Goal: Task Accomplishment & Management: Manage account settings

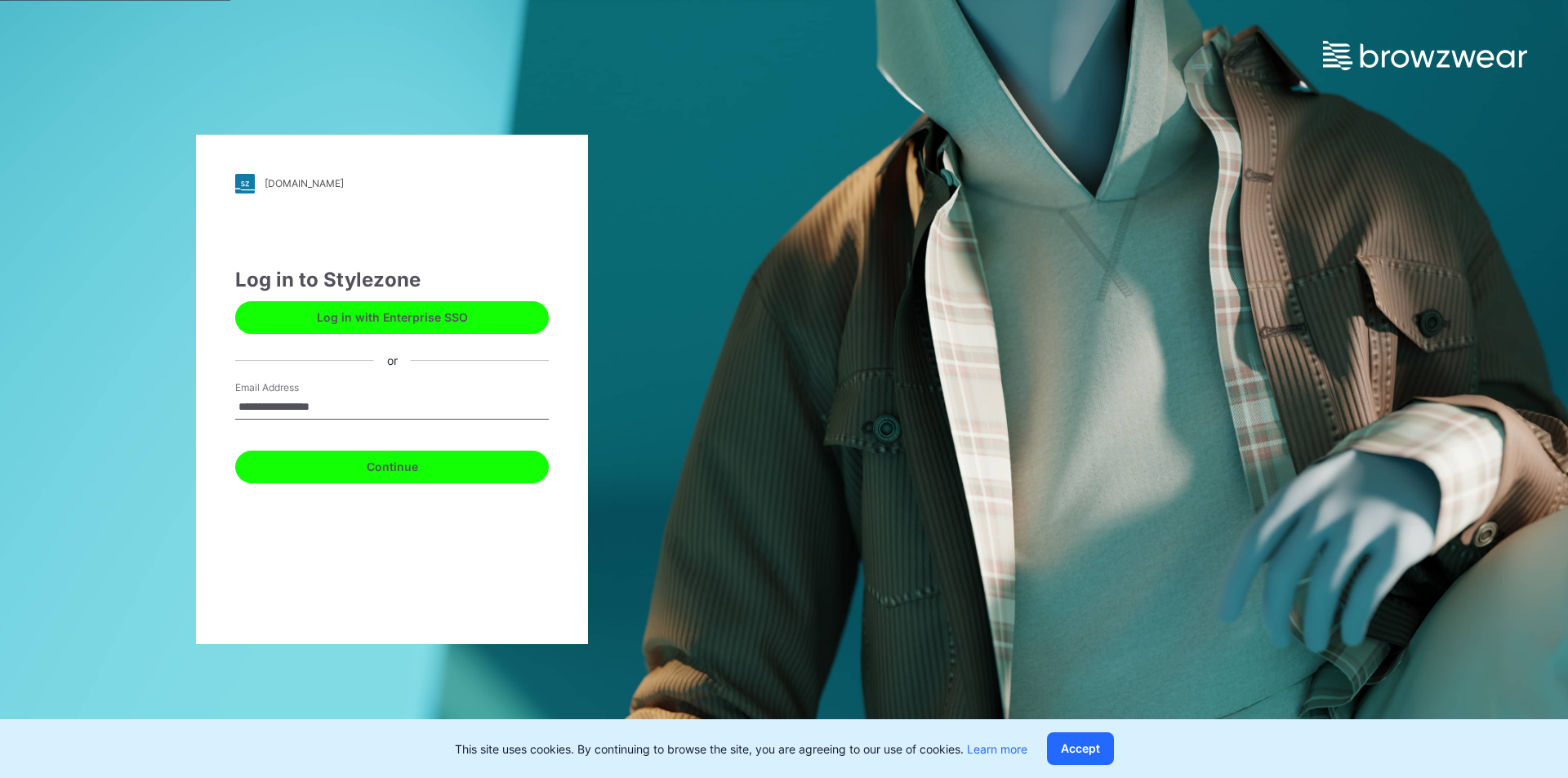
click at [426, 470] on button "Continue" at bounding box center [392, 467] width 314 height 33
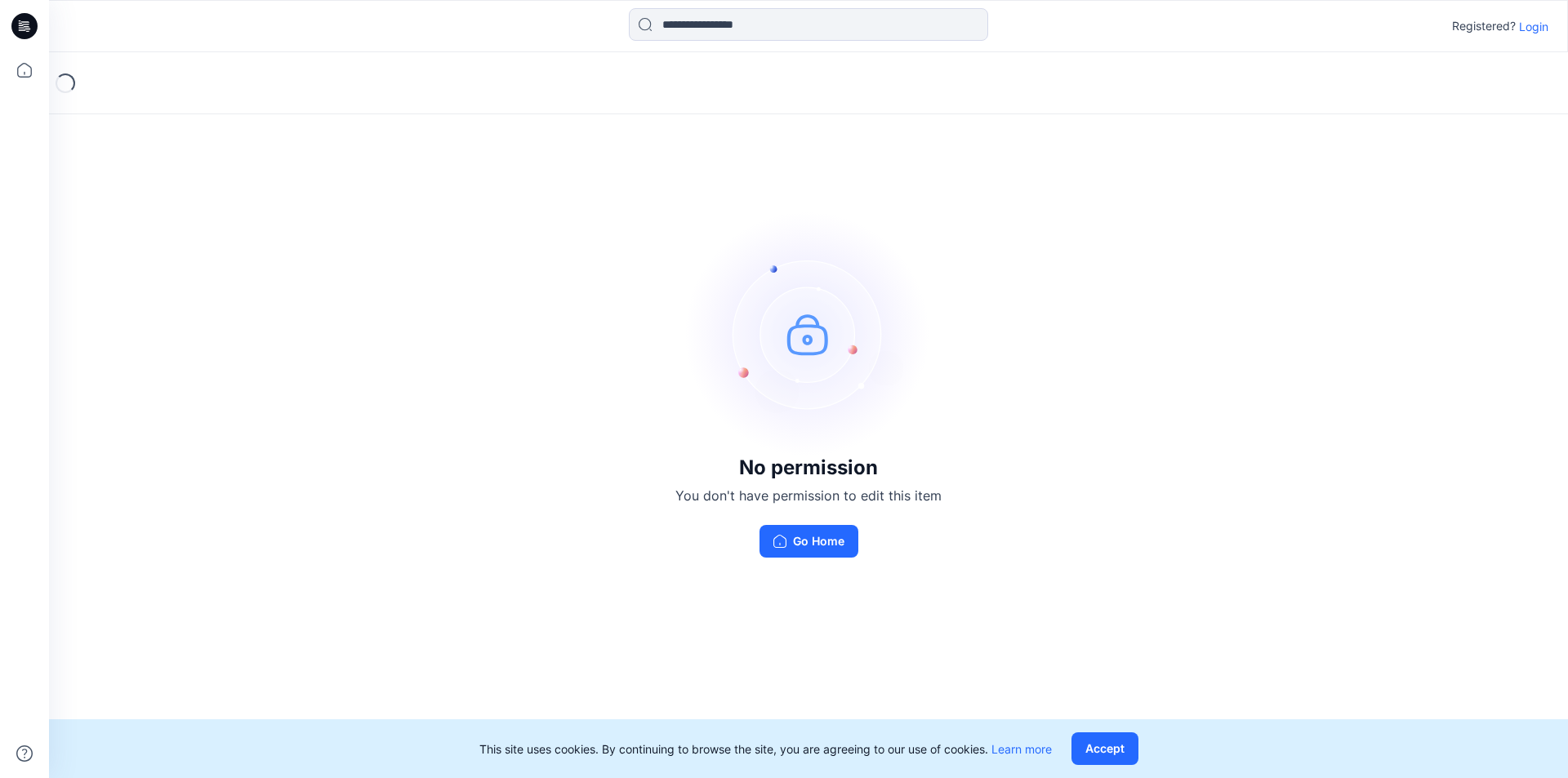
click at [1525, 26] on p "Login" at bounding box center [1534, 26] width 30 height 17
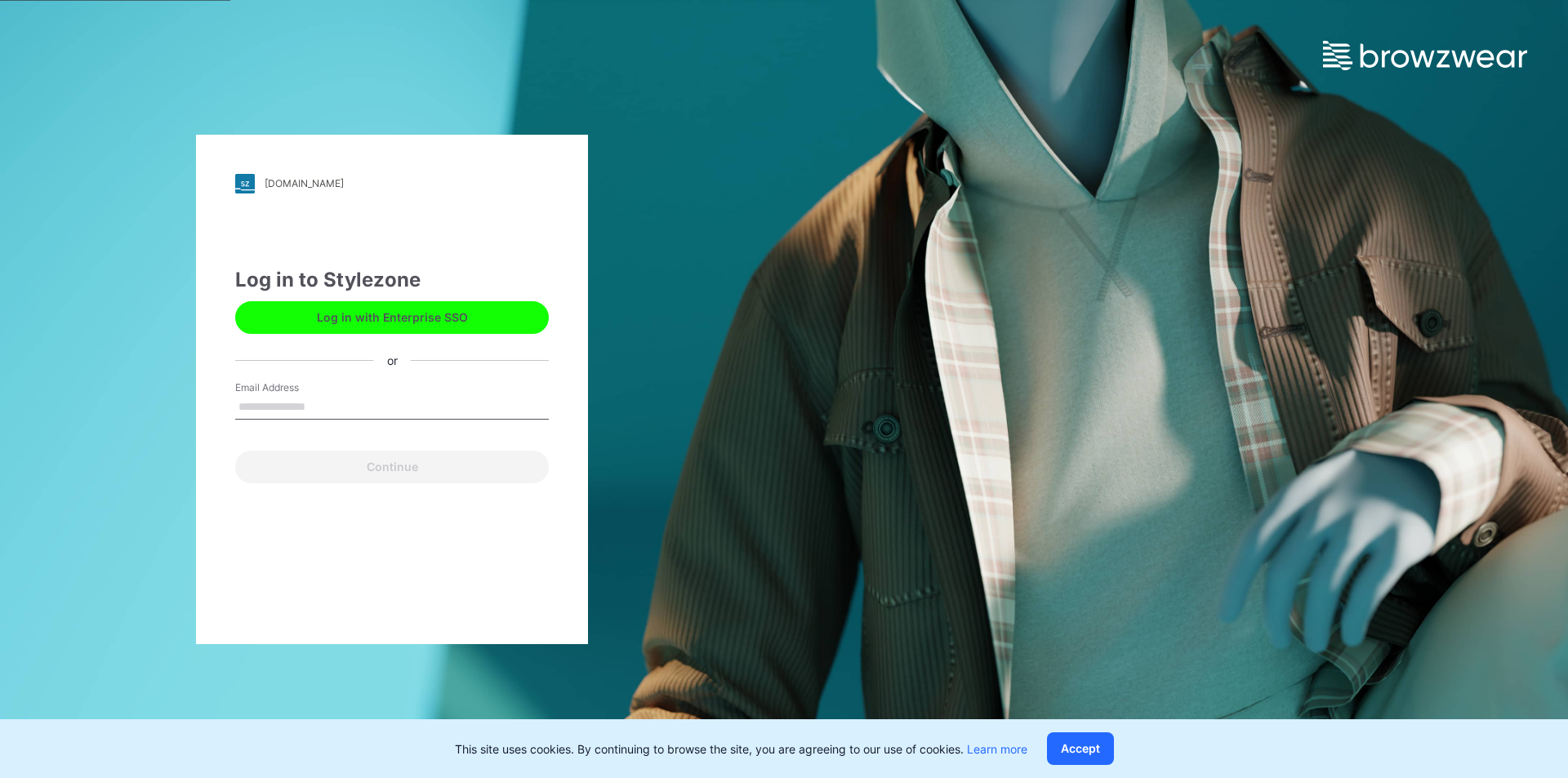
type input "**********"
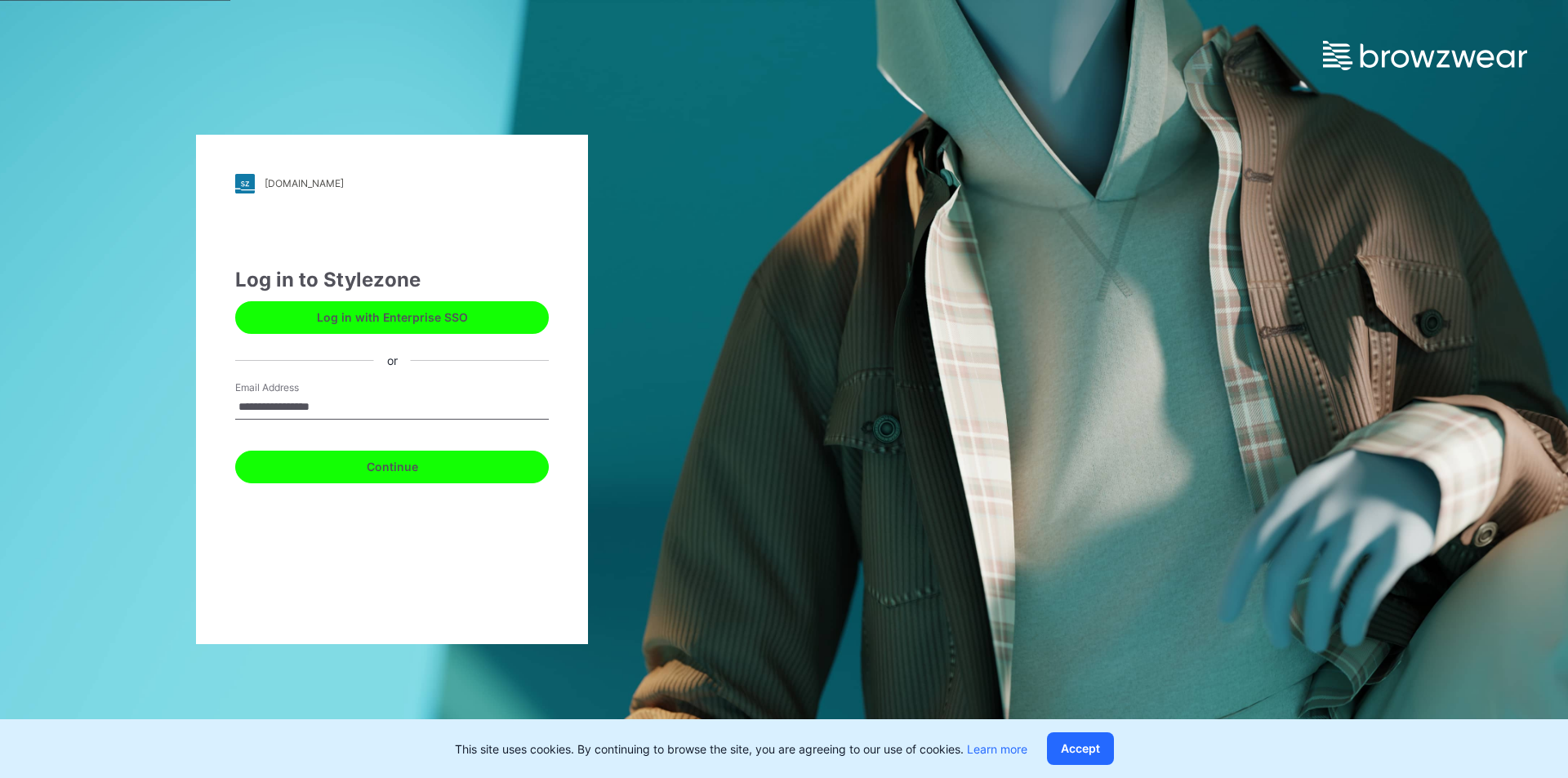
click at [396, 475] on button "Continue" at bounding box center [392, 467] width 314 height 33
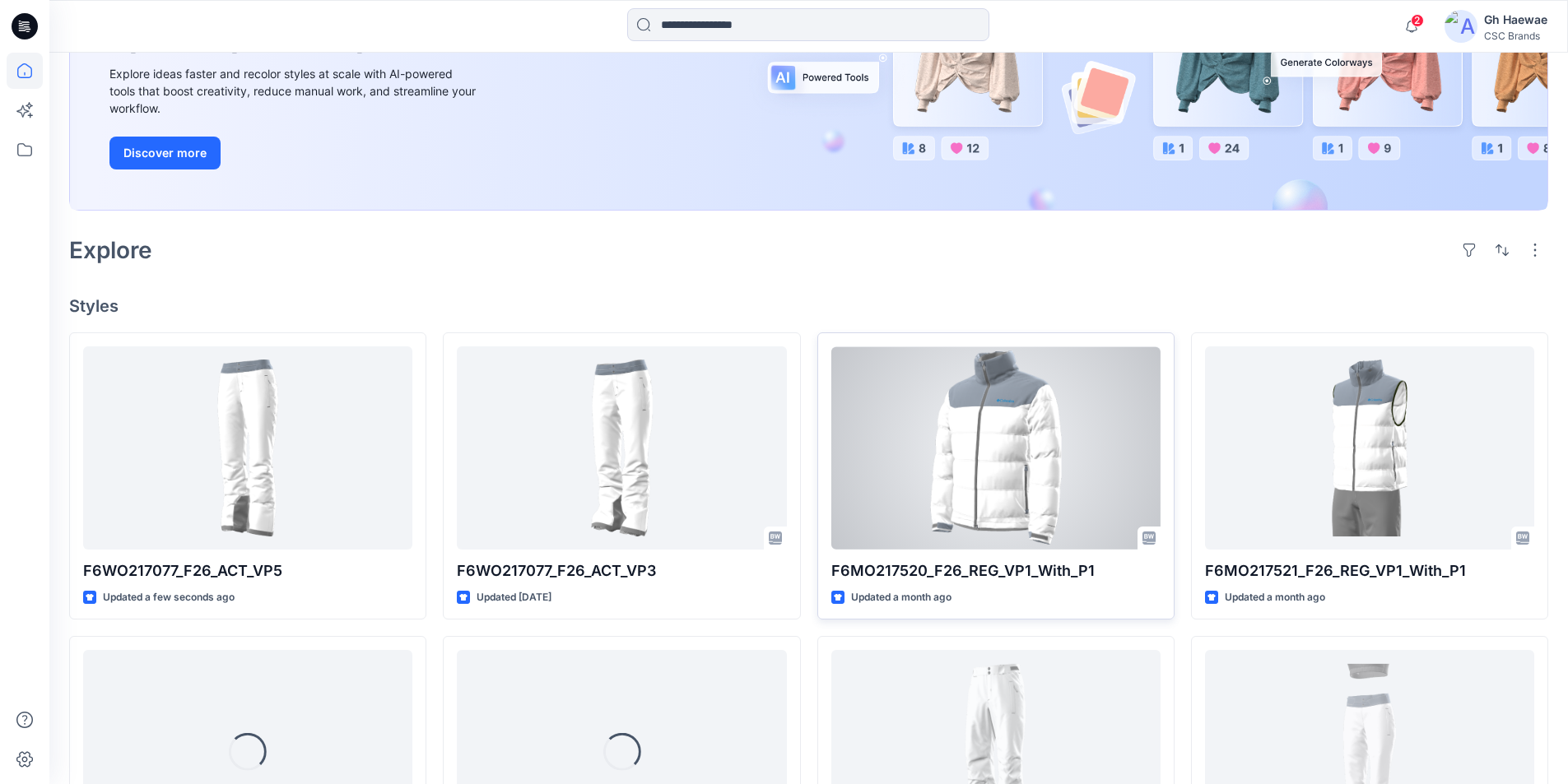
scroll to position [329, 0]
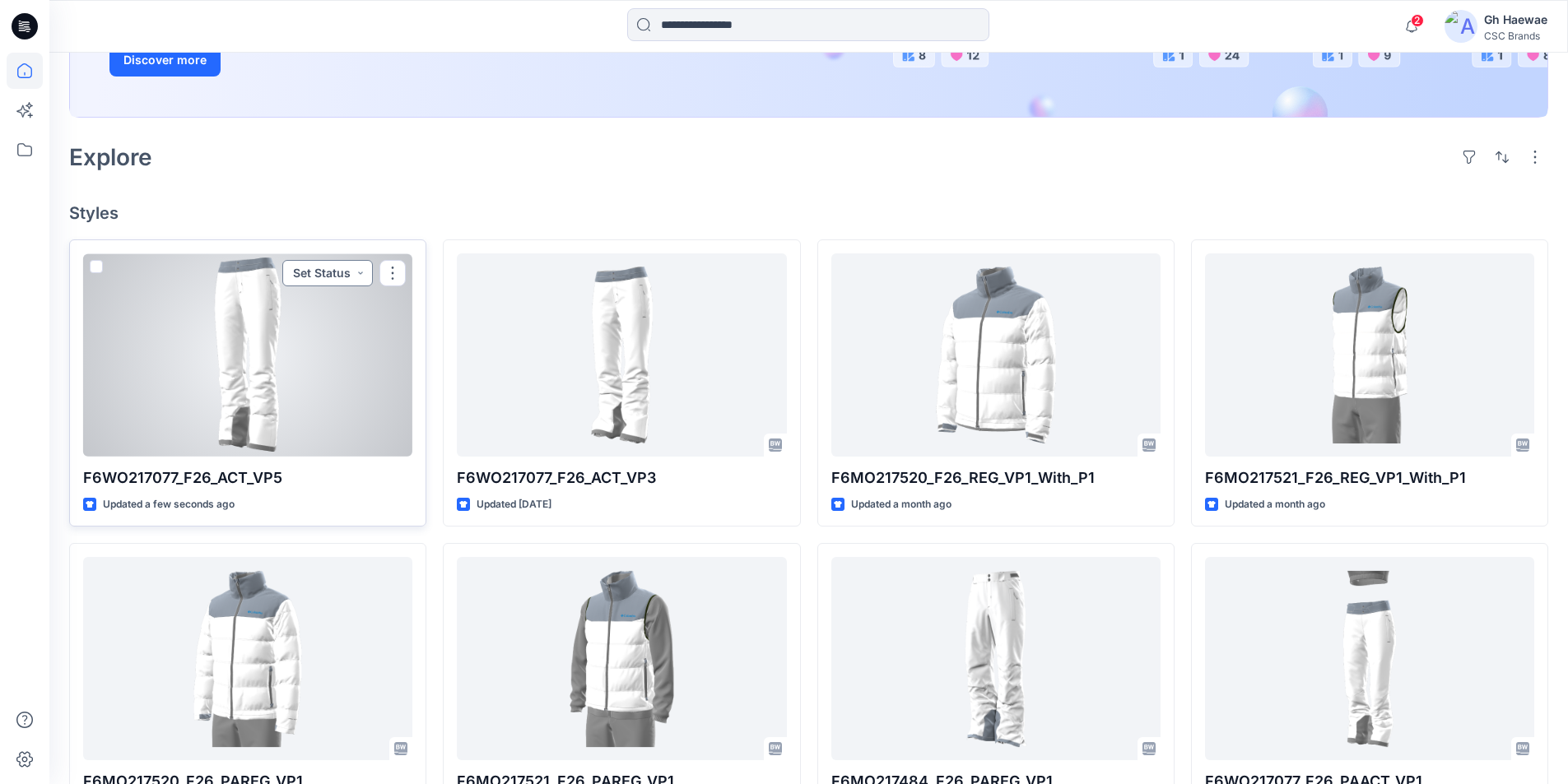
click at [355, 270] on button "Set Status" at bounding box center [328, 273] width 91 height 26
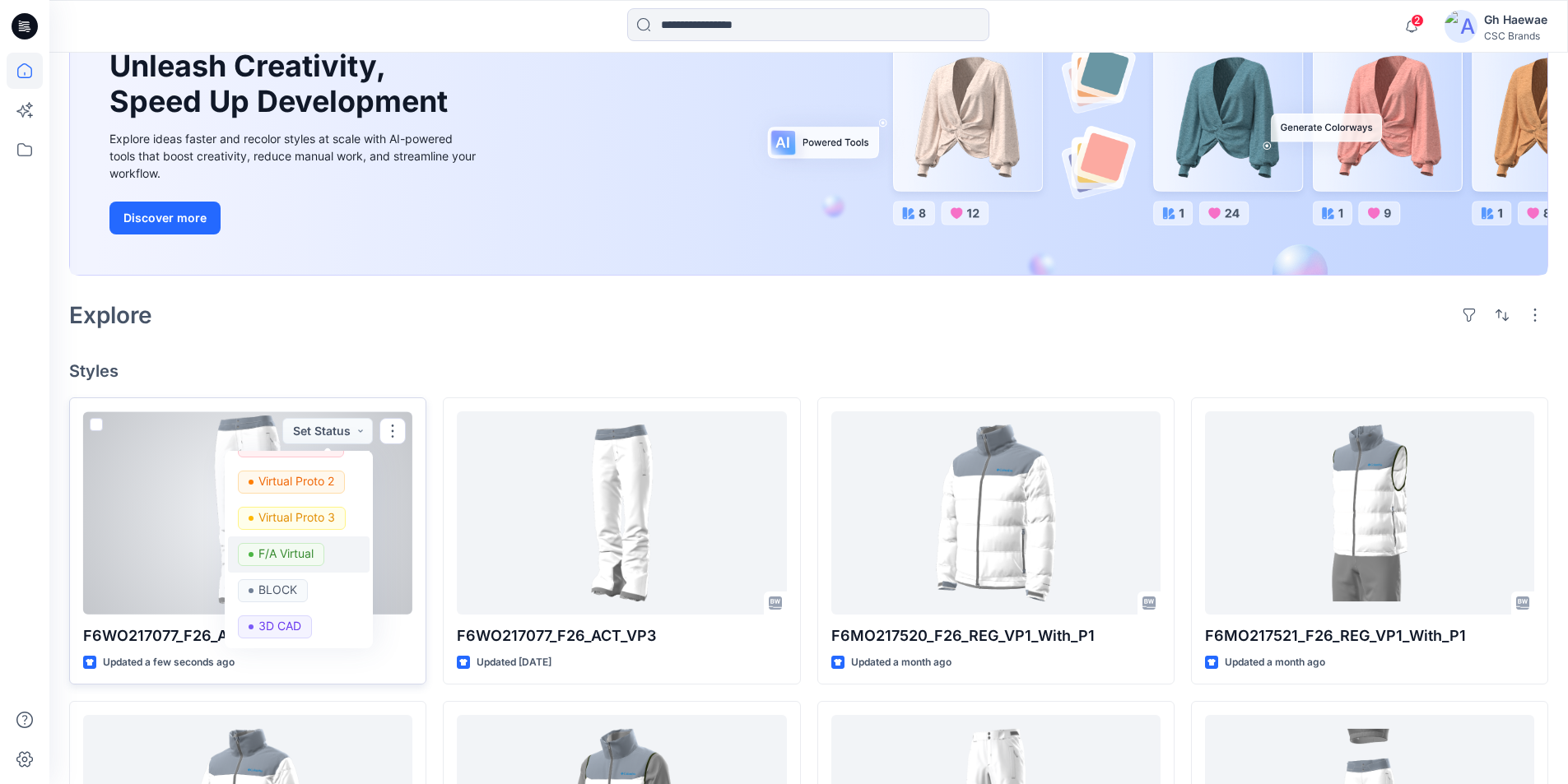
scroll to position [164, 0]
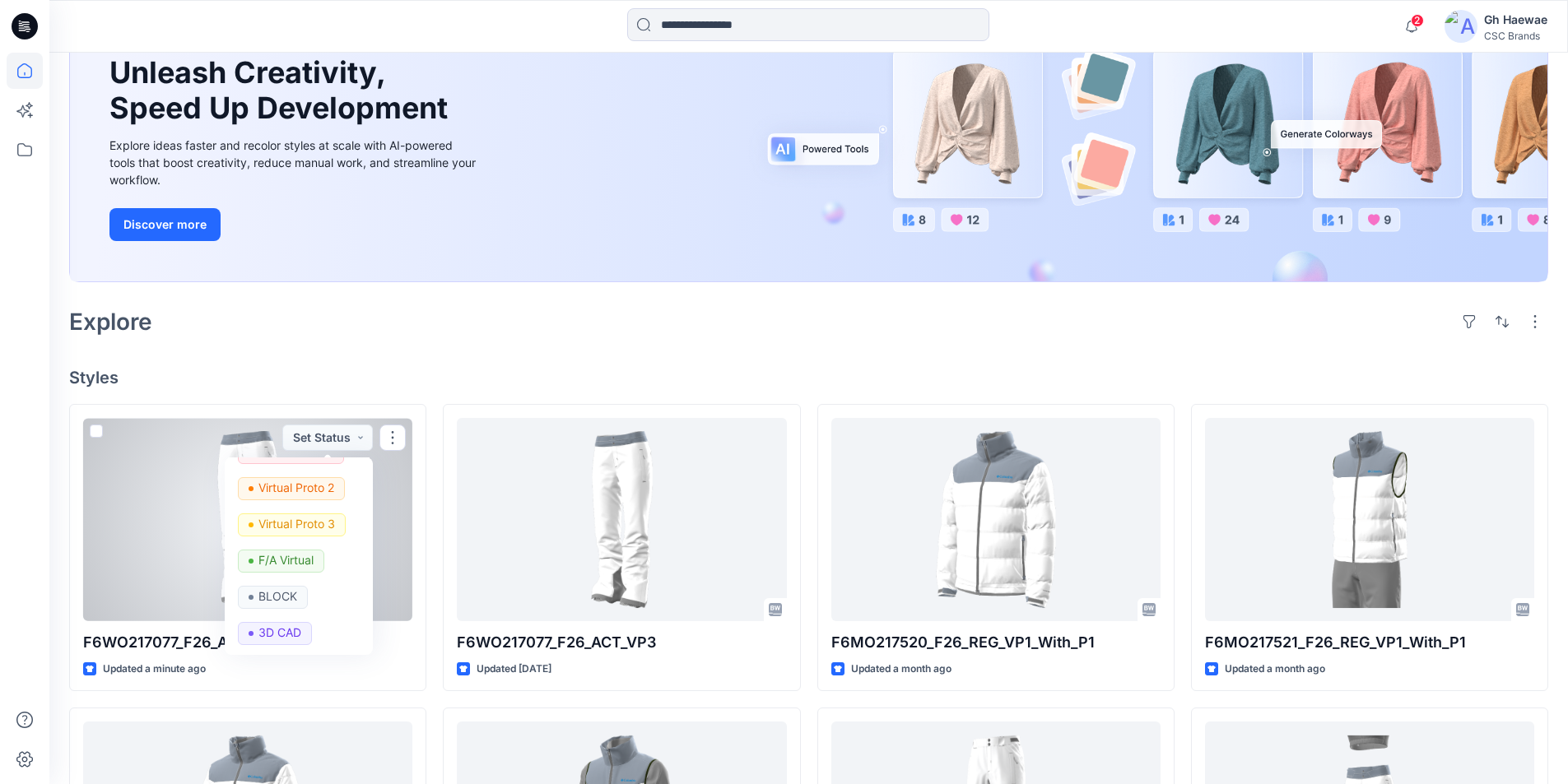
click at [134, 498] on div at bounding box center [248, 520] width 329 height 203
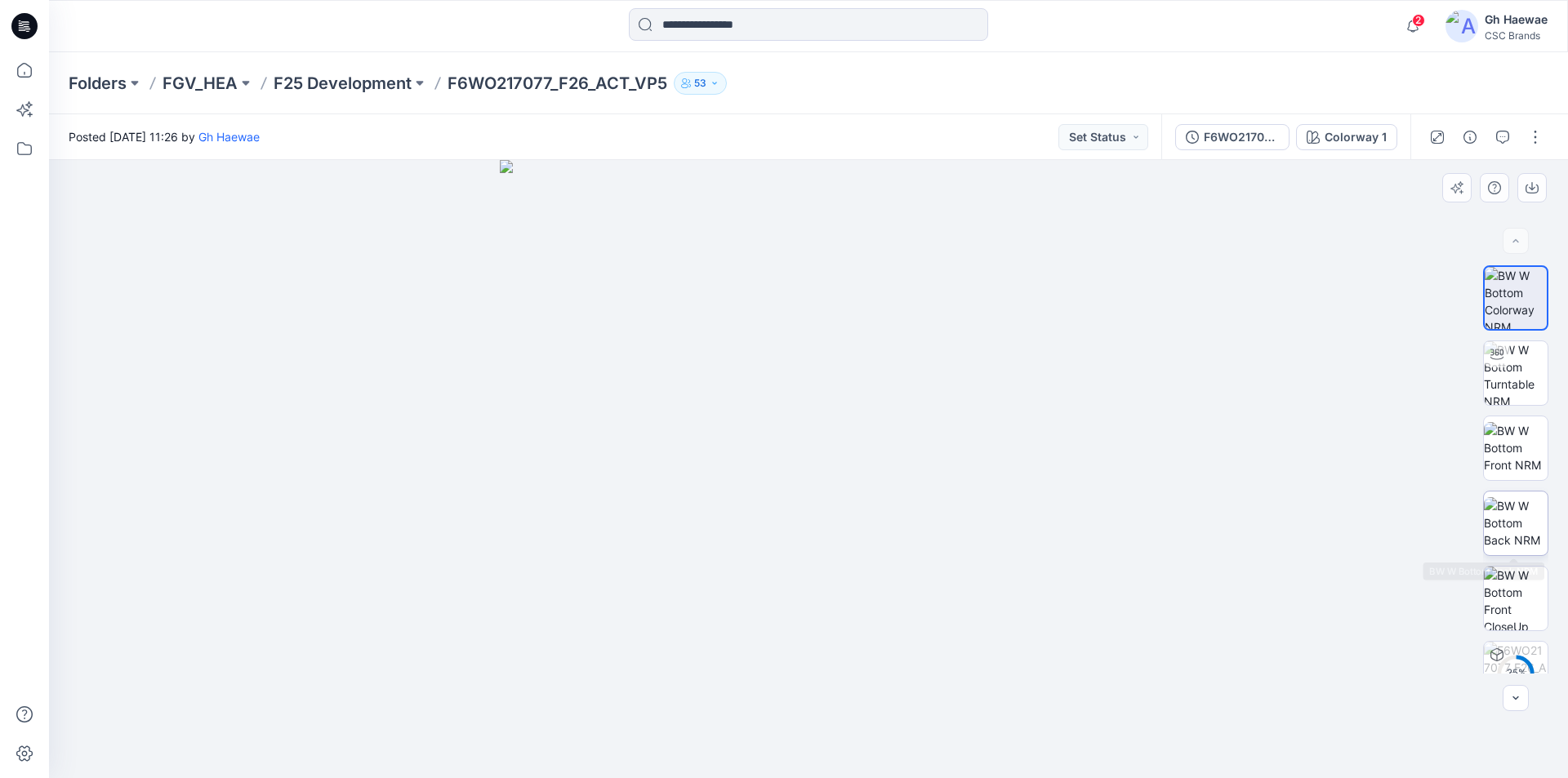
click at [1534, 511] on img at bounding box center [1516, 523] width 64 height 52
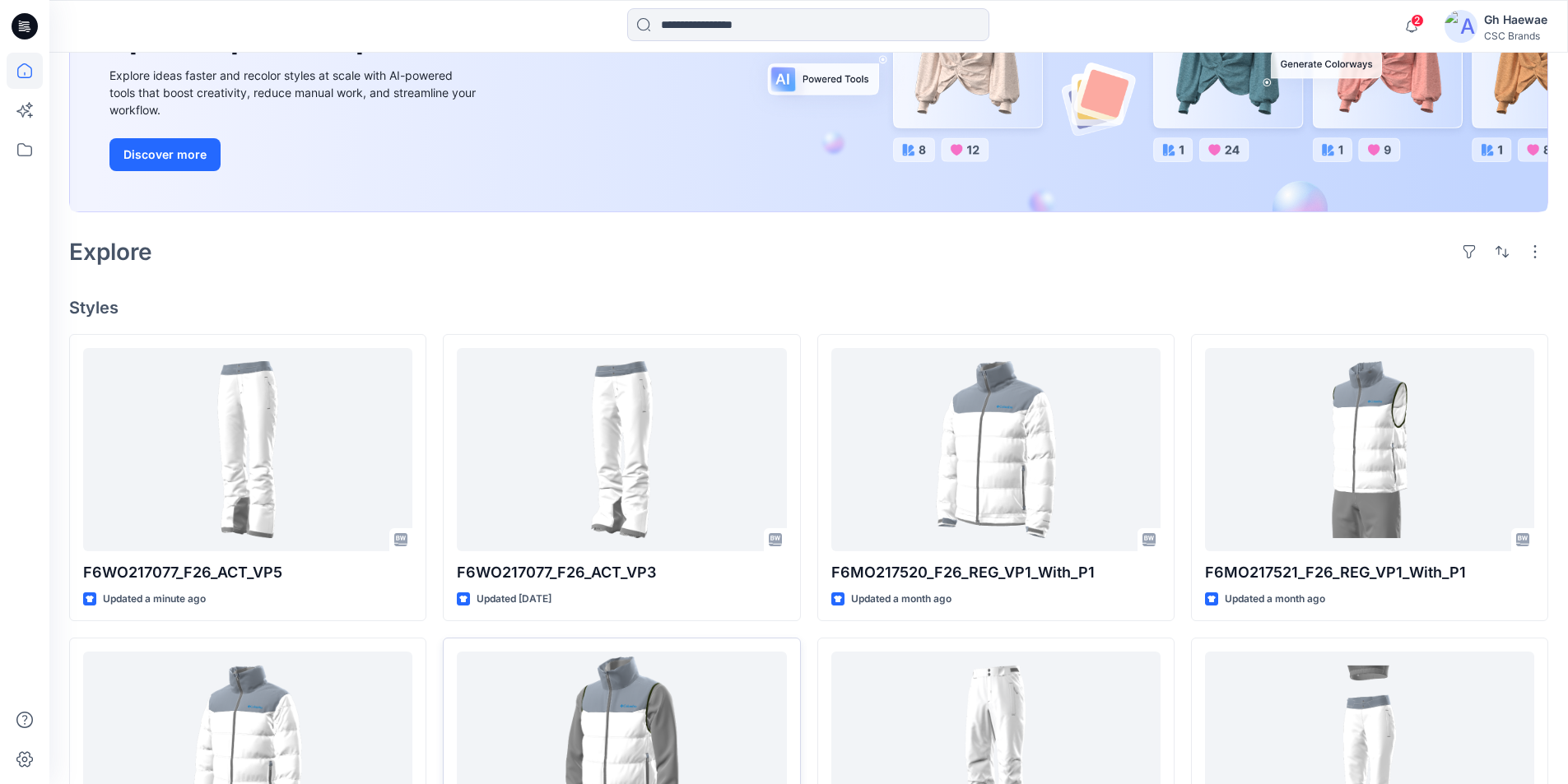
scroll to position [329, 0]
